Goal: Use online tool/utility: Use online tool/utility

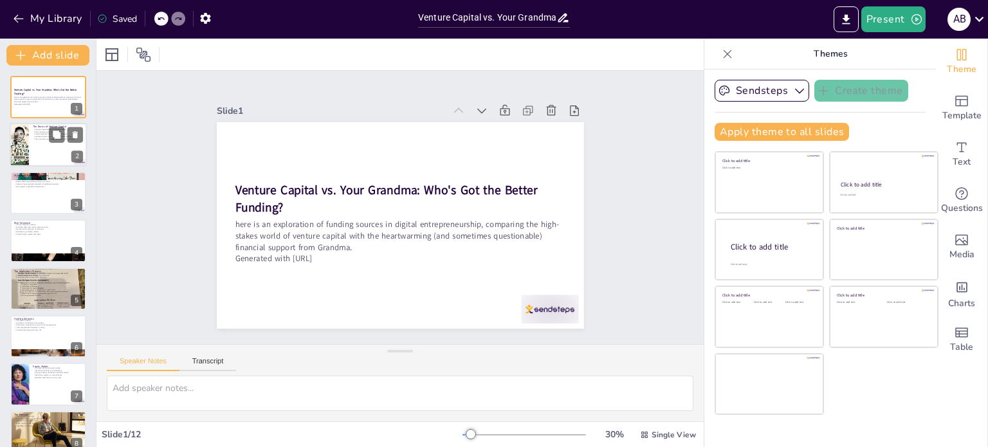
click at [17, 149] on div at bounding box center [19, 146] width 44 height 44
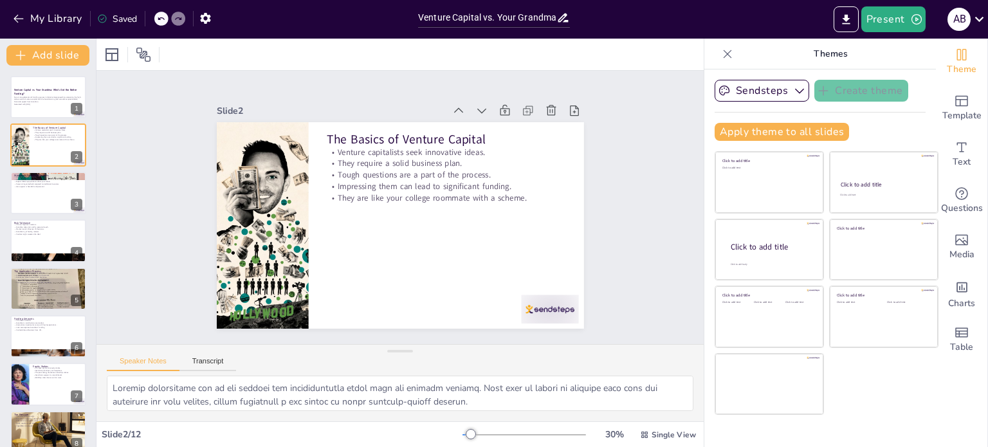
click at [721, 57] on icon at bounding box center [727, 54] width 13 height 13
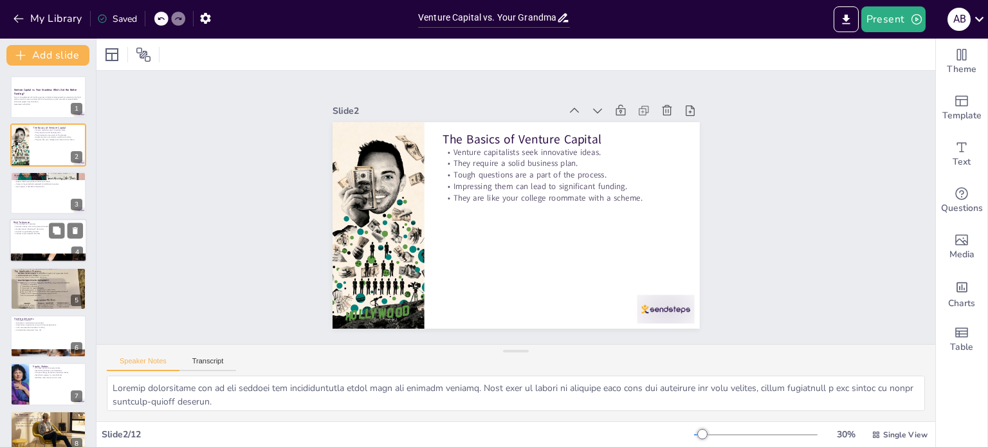
click at [60, 239] on div at bounding box center [48, 241] width 77 height 44
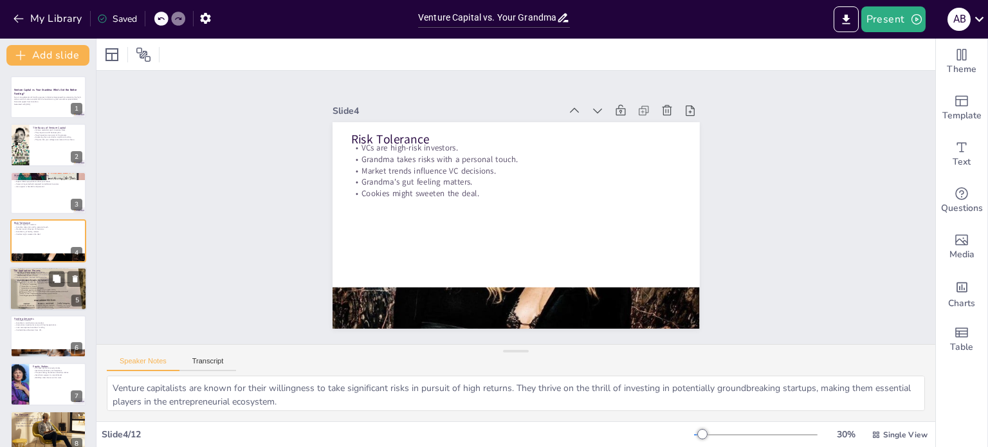
click at [44, 294] on div at bounding box center [48, 289] width 77 height 104
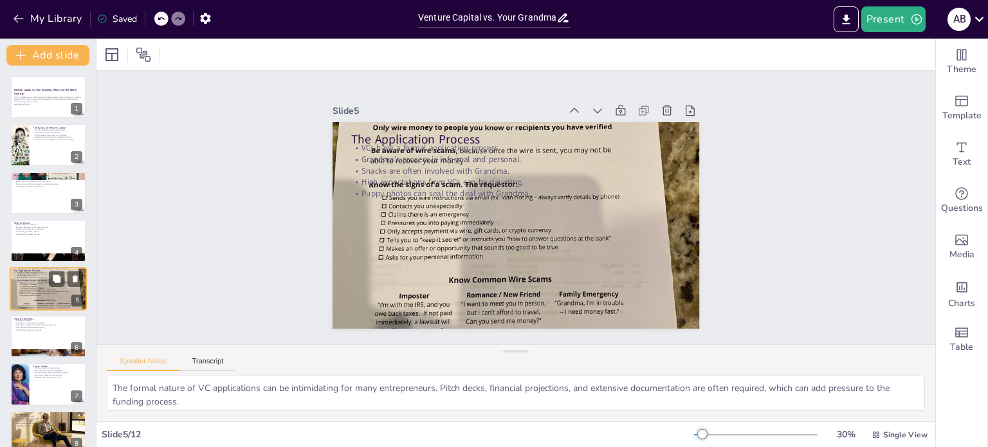
scroll to position [32, 0]
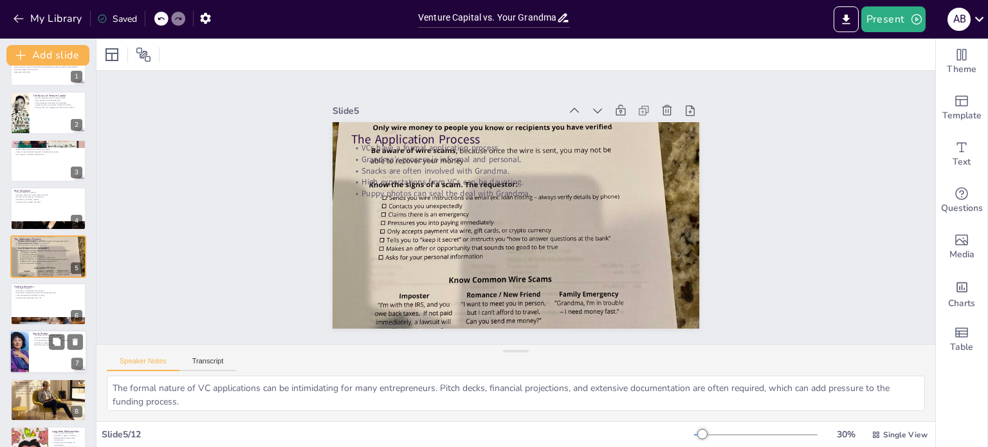
click at [41, 338] on p "Grandma prioritizes your happiness." at bounding box center [58, 338] width 50 height 3
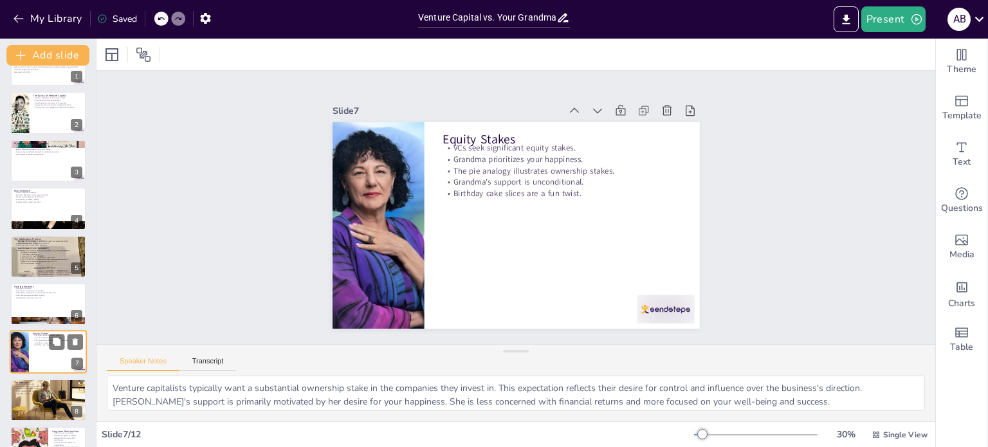
scroll to position [128, 0]
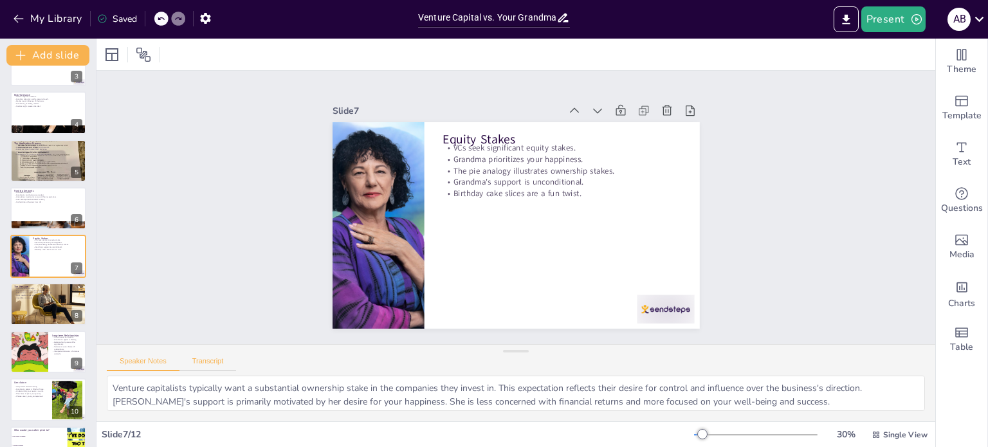
click at [205, 364] on button "Transcript" at bounding box center [208, 364] width 57 height 14
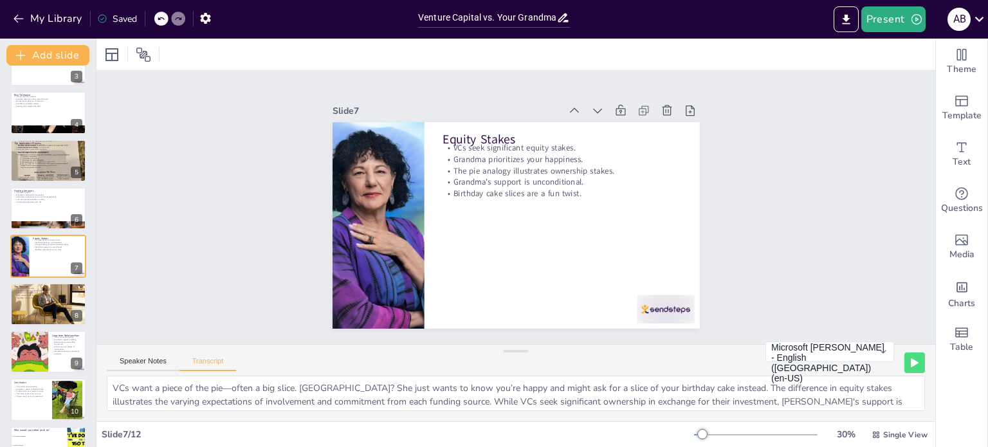
click at [708, 432] on div at bounding box center [756, 435] width 124 height 10
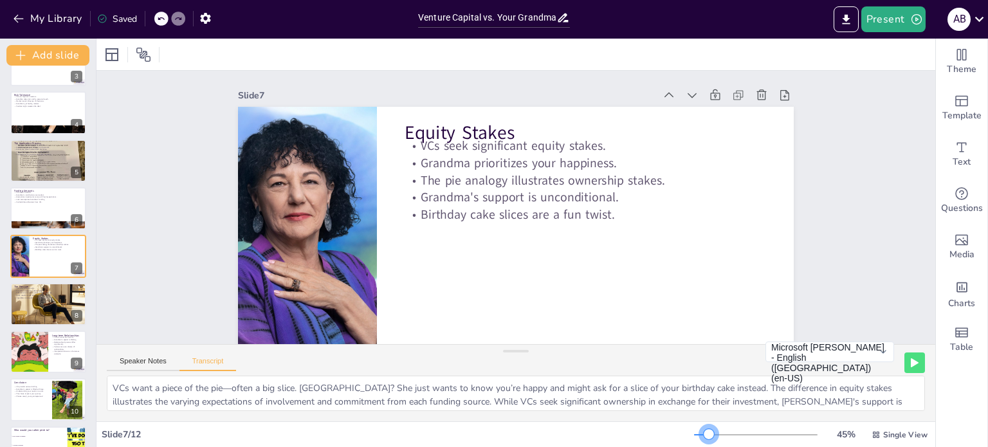
drag, startPoint x: 710, startPoint y: 435, endPoint x: 701, endPoint y: 435, distance: 9.7
click at [704, 435] on div at bounding box center [709, 434] width 10 height 10
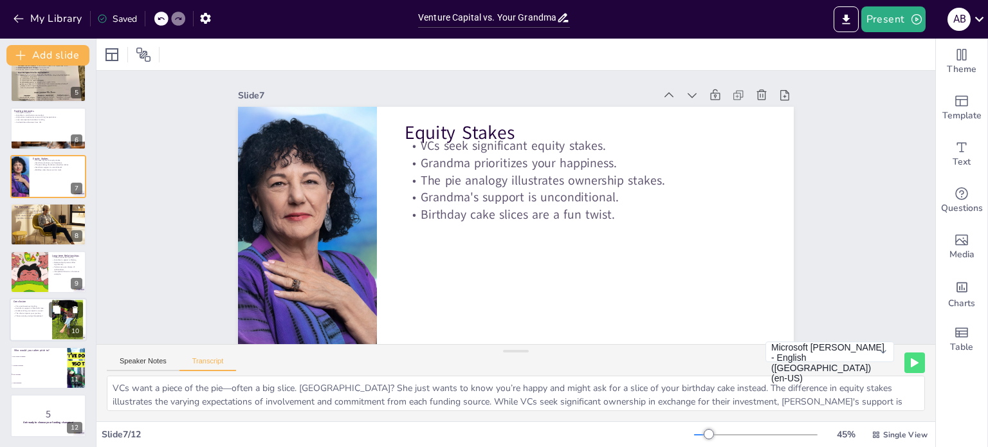
click at [41, 319] on div at bounding box center [48, 321] width 77 height 44
checkbox input "true"
type textarea "While VCs offer serious cash, [PERSON_NAME]'s funding comes with love and zero …"
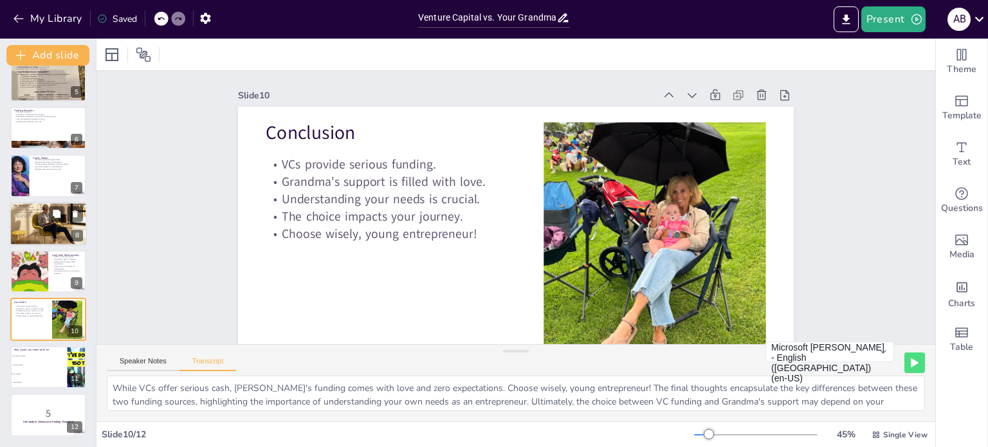
click at [39, 229] on div at bounding box center [48, 223] width 77 height 51
checkbox input "true"
type textarea "VCs expect results fast, or else. [PERSON_NAME]’s only pressure is to get you t…"
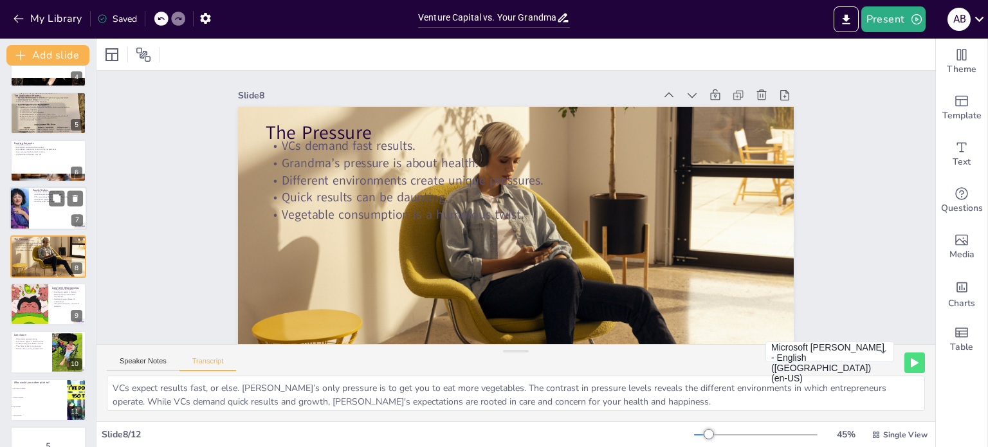
scroll to position [47, 0]
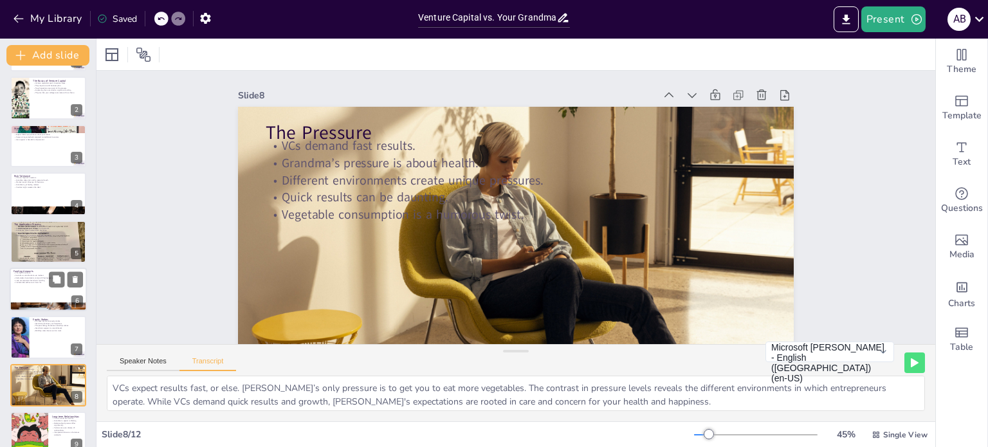
click at [46, 277] on p "High-stakes investments come with high expectations." at bounding box center [48, 278] width 69 height 3
checkbox input "true"
type textarea "VCs throw around millions like confetti at a graduation. Grandma’s funding come…"
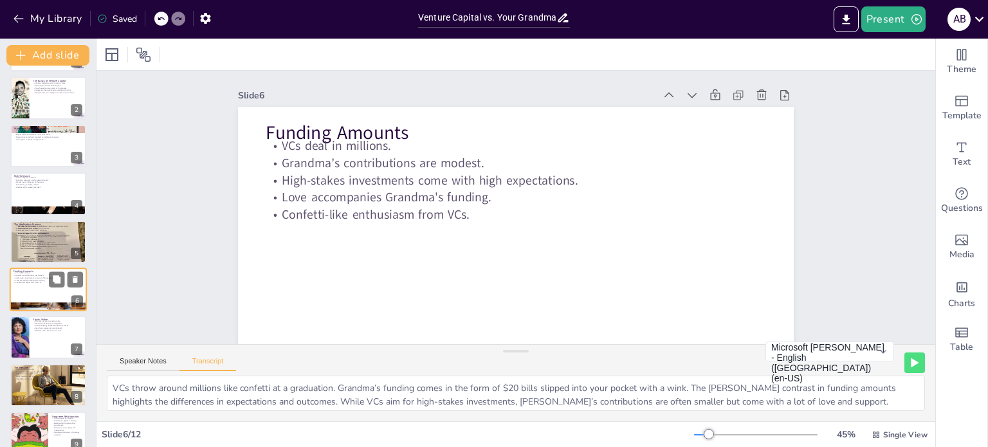
scroll to position [80, 0]
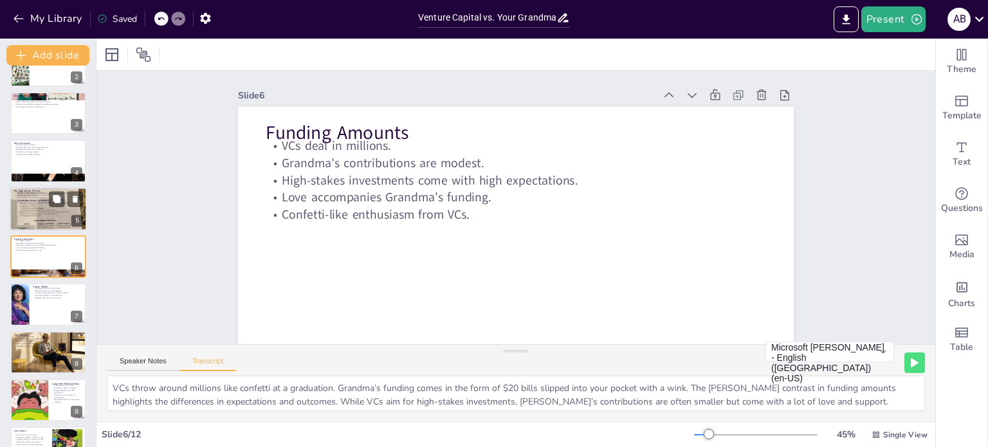
click at [36, 217] on div at bounding box center [48, 209] width 77 height 104
checkbox input "true"
type textarea "VCs require pitch decks and financial projections. Grandma just needs to see yo…"
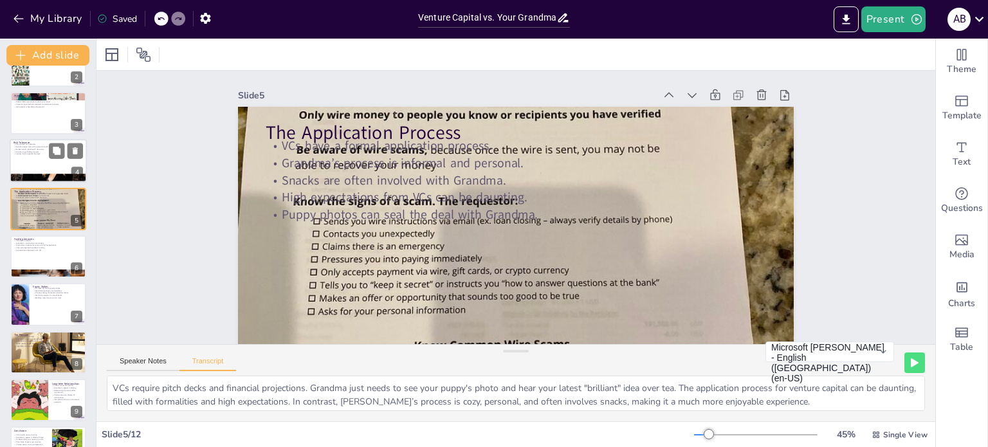
scroll to position [32, 0]
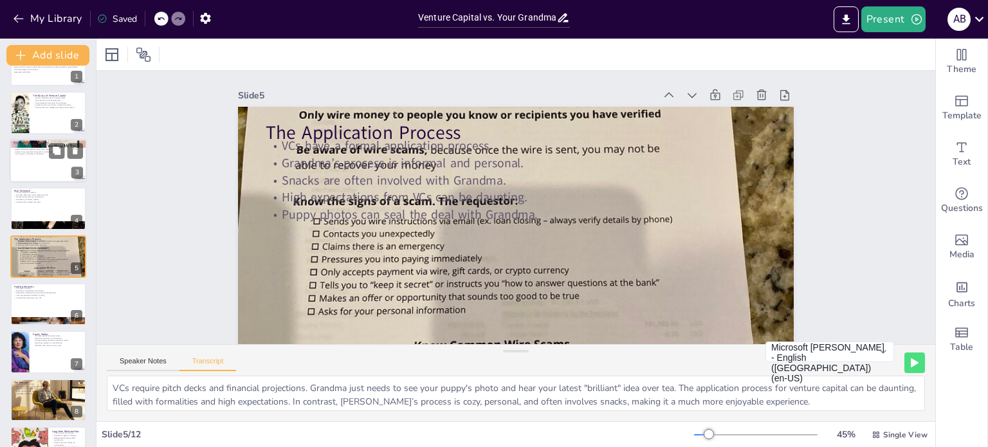
click at [28, 169] on div at bounding box center [48, 161] width 77 height 44
checkbox input "true"
type textarea "Grandma gives you money because she believes in you. No business plan needed, j…"
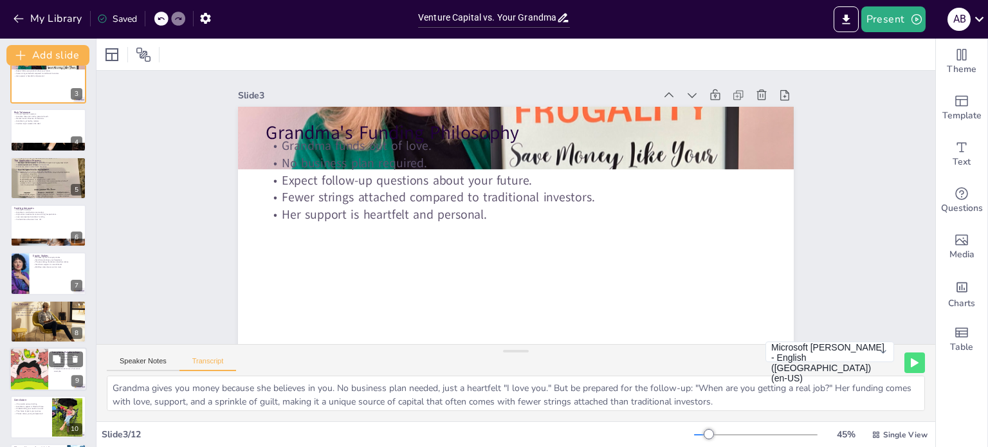
scroll to position [208, 0]
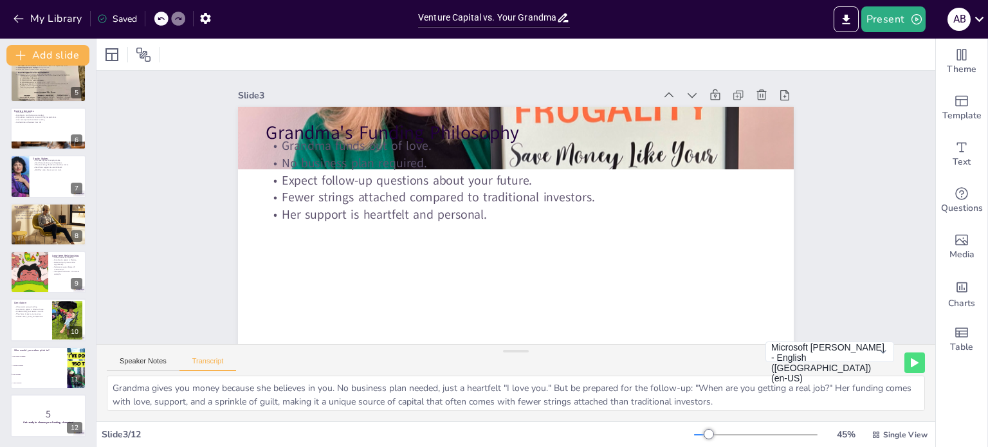
checkbox input "true"
